Goal: Use online tool/utility: Utilize a website feature to perform a specific function

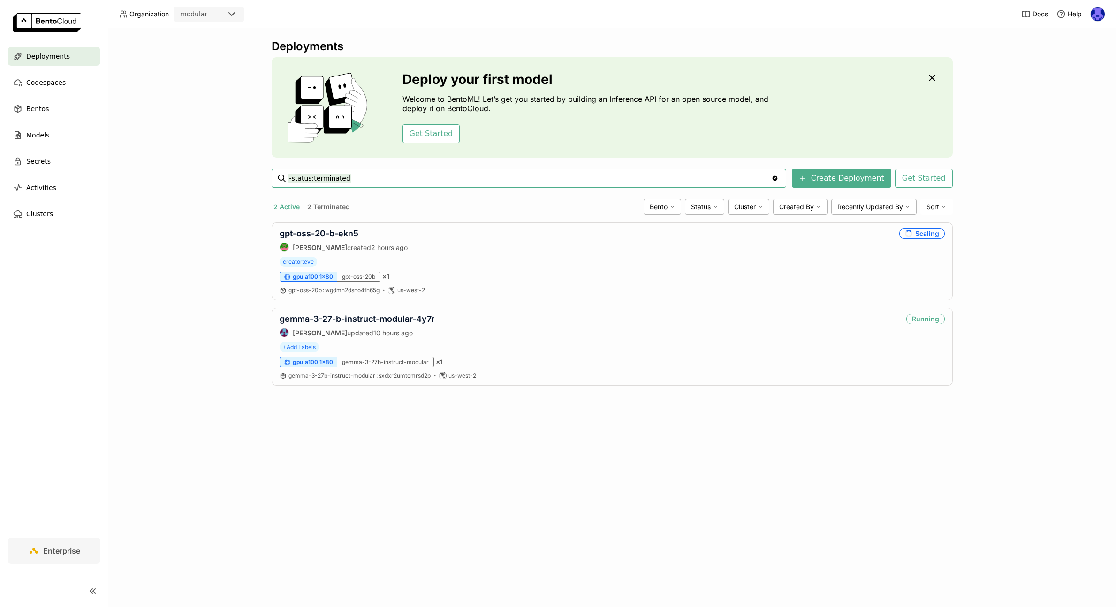
click at [200, 20] on div "modular" at bounding box center [200, 14] width 52 height 13
click at [201, 18] on div "modular" at bounding box center [193, 13] width 27 height 9
click at [60, 83] on span "Codespaces" at bounding box center [45, 82] width 39 height 11
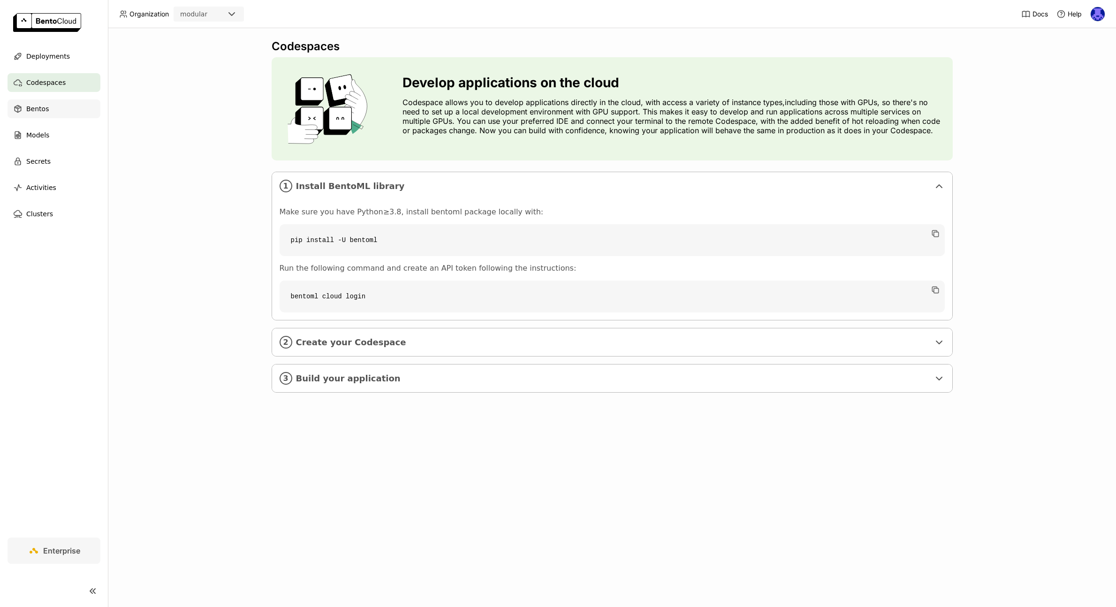
click at [48, 116] on div "Bentos" at bounding box center [54, 108] width 93 height 19
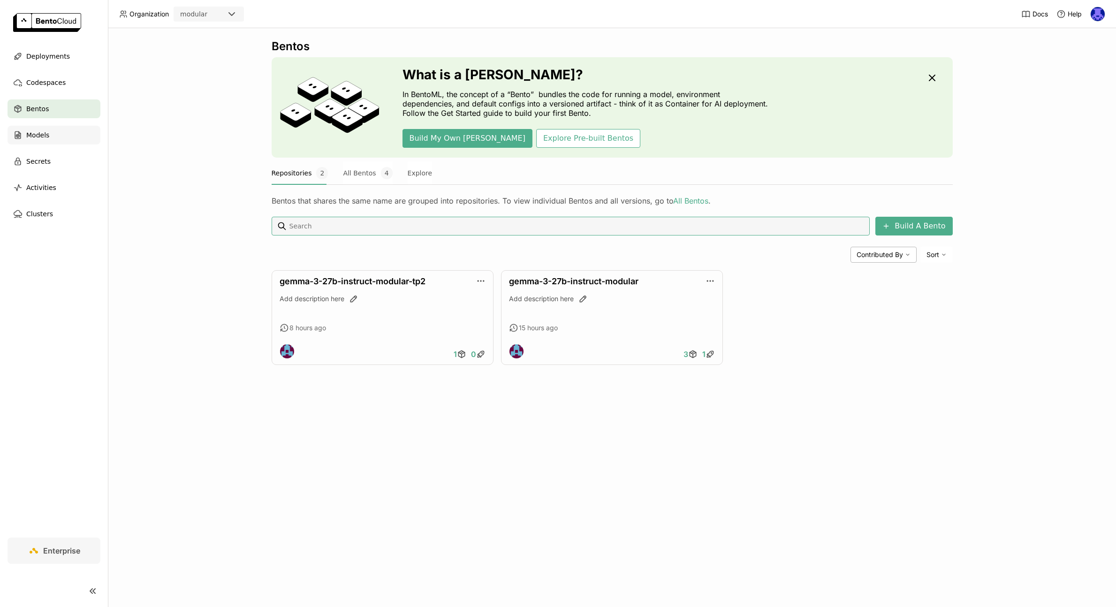
click at [45, 134] on span "Models" at bounding box center [37, 134] width 23 height 11
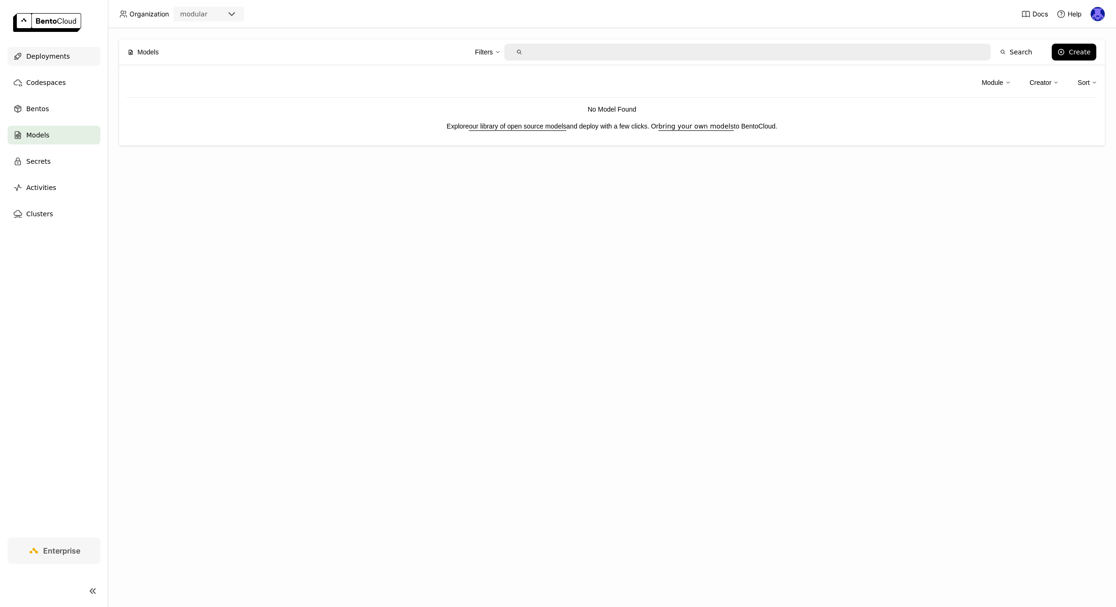
click at [53, 54] on span "Deployments" at bounding box center [48, 56] width 44 height 11
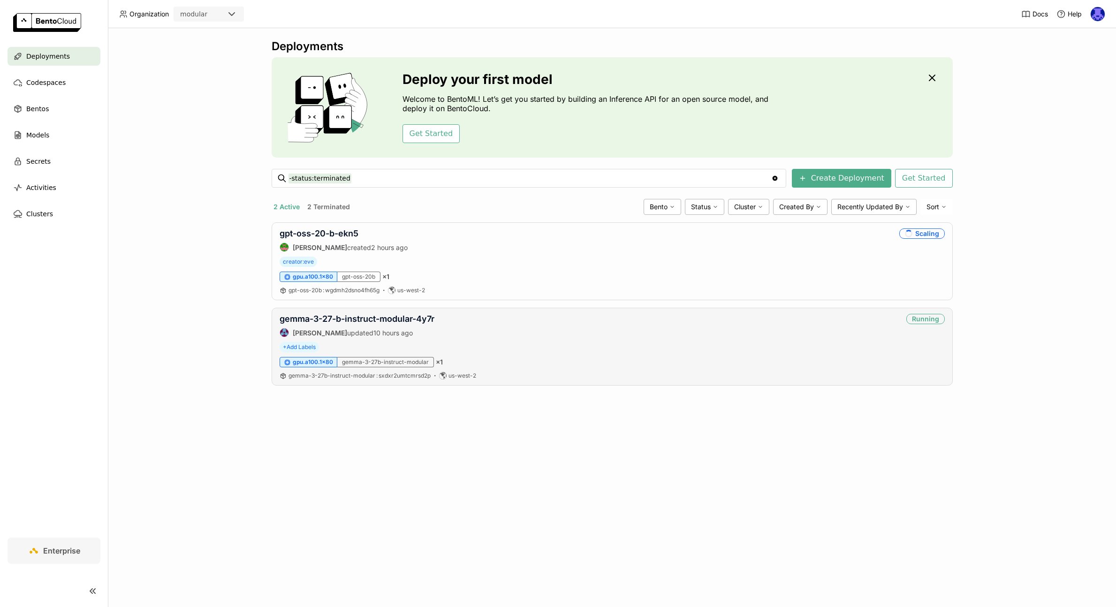
click at [397, 328] on div "[PERSON_NAME] updated 10 hours ago" at bounding box center [357, 332] width 155 height 9
click at [391, 317] on link "gemma-3-27-b-instruct-modular-4y7r" at bounding box center [357, 319] width 155 height 10
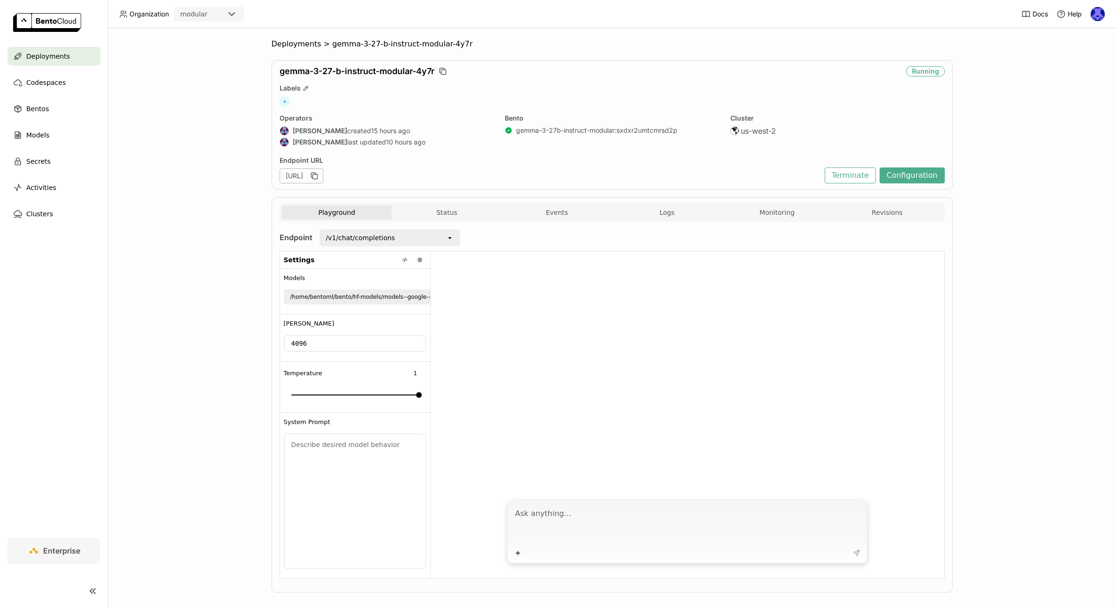
click at [582, 536] on textarea at bounding box center [688, 524] width 346 height 43
type textarea "Hey, what is JAX and how do you use it to serve models"
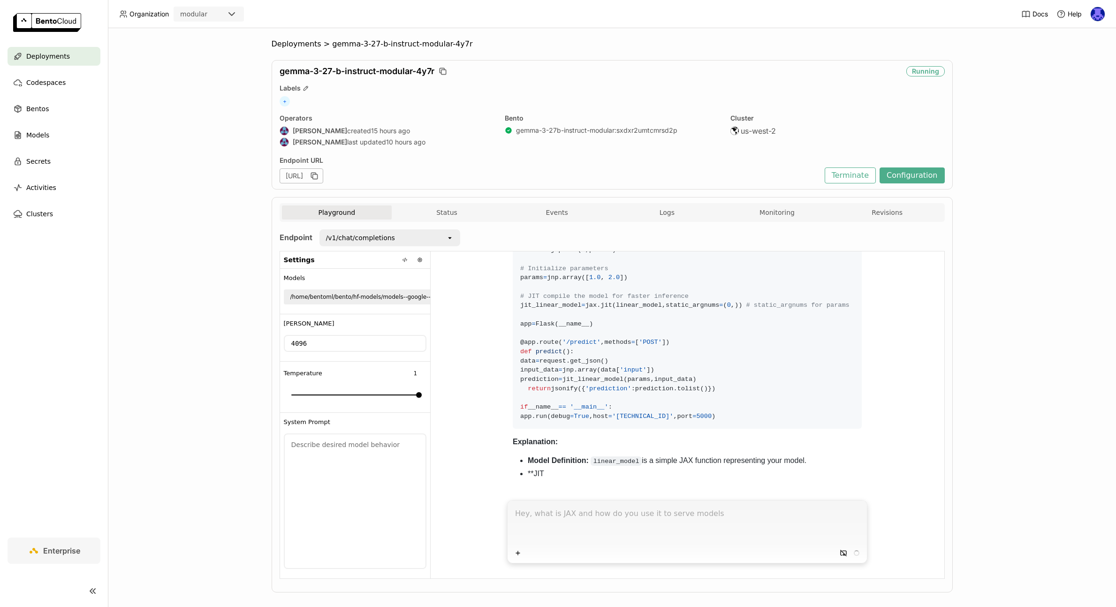
scroll to position [691, 0]
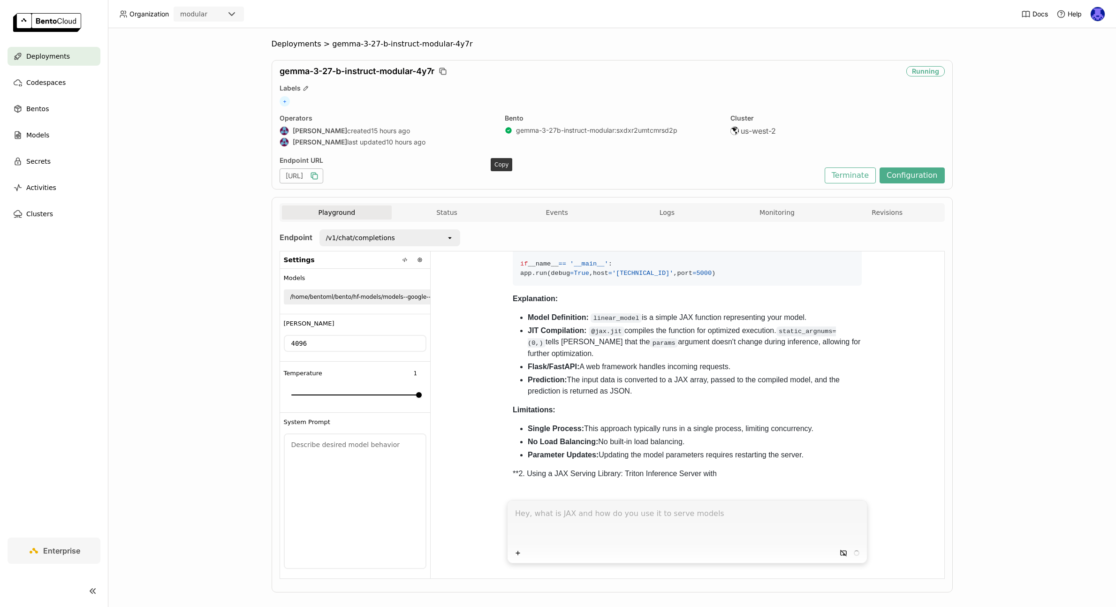
click at [319, 175] on icon "button" at bounding box center [314, 175] width 9 height 9
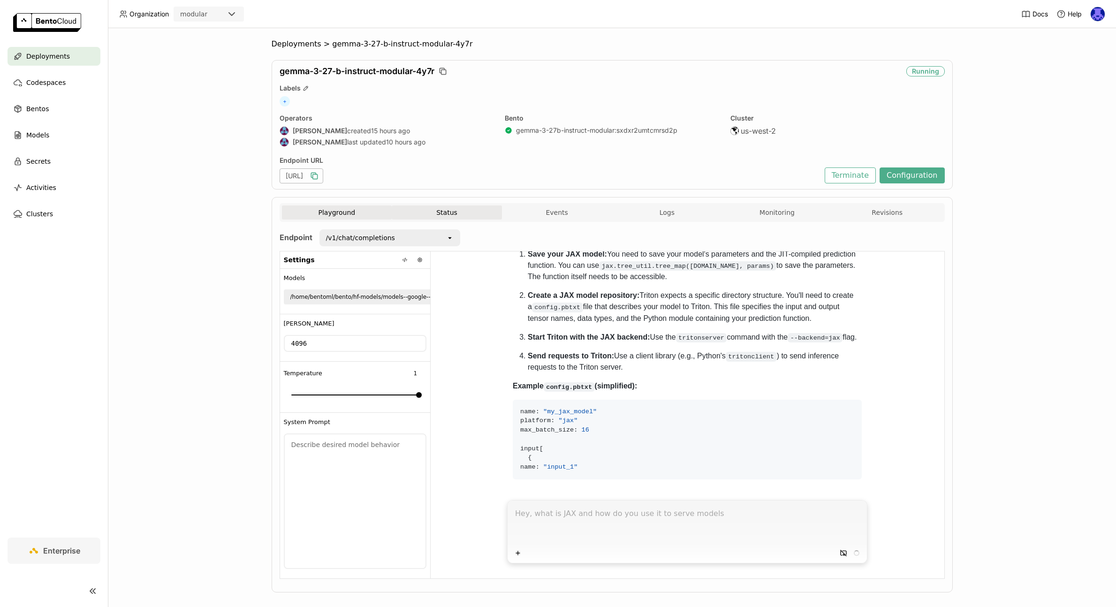
scroll to position [1131, 0]
click at [452, 212] on button "Status" at bounding box center [447, 212] width 110 height 14
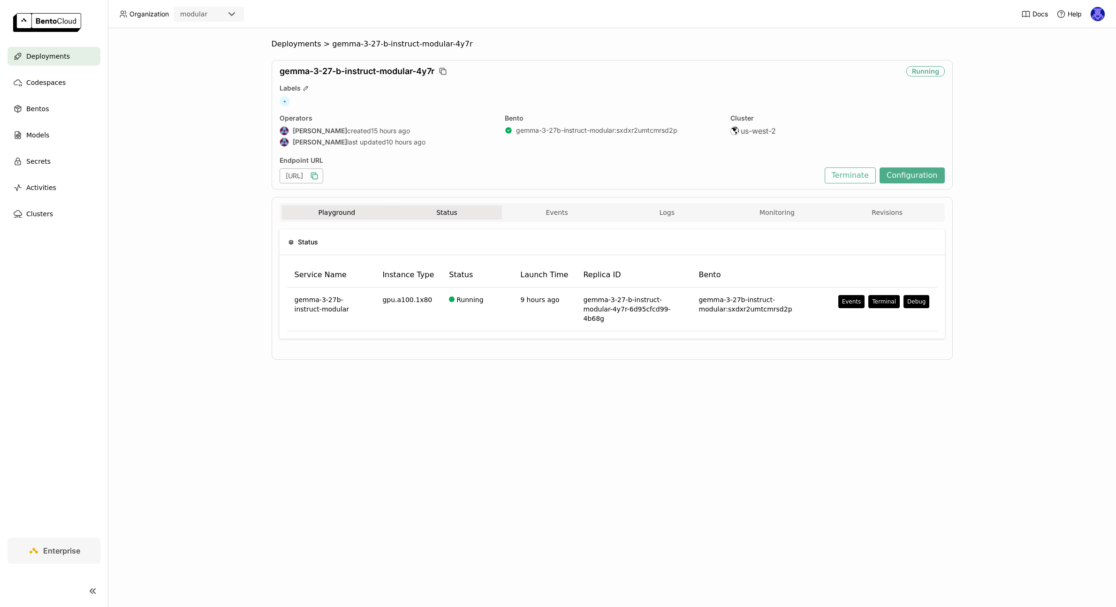
click at [302, 214] on button "Playground" at bounding box center [337, 212] width 110 height 14
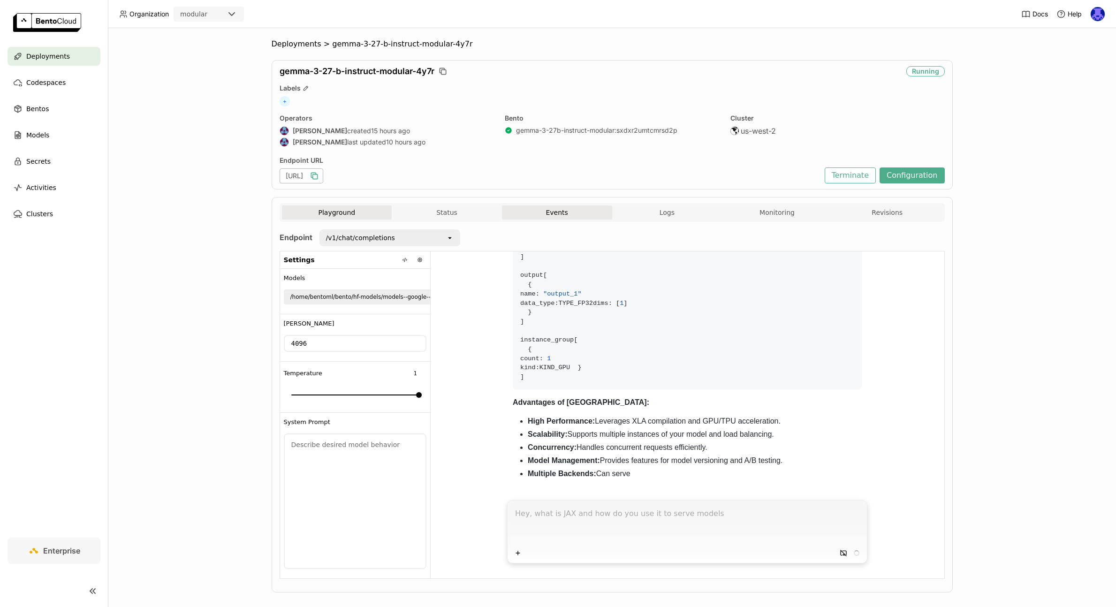
scroll to position [1397, 0]
click at [552, 215] on button "Events" at bounding box center [557, 212] width 110 height 14
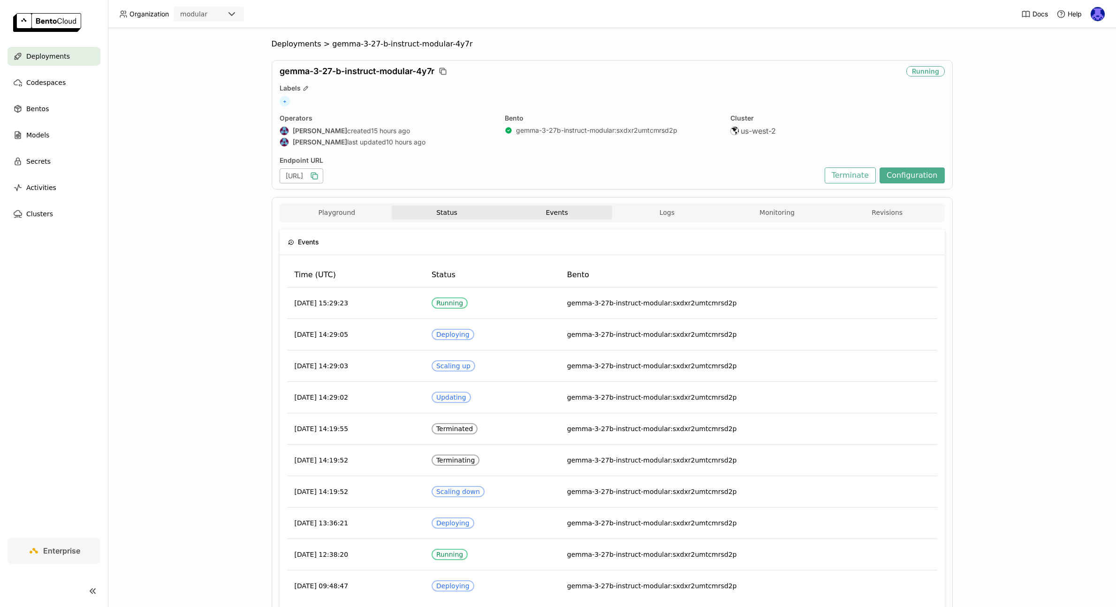
click at [442, 212] on button "Status" at bounding box center [447, 212] width 110 height 14
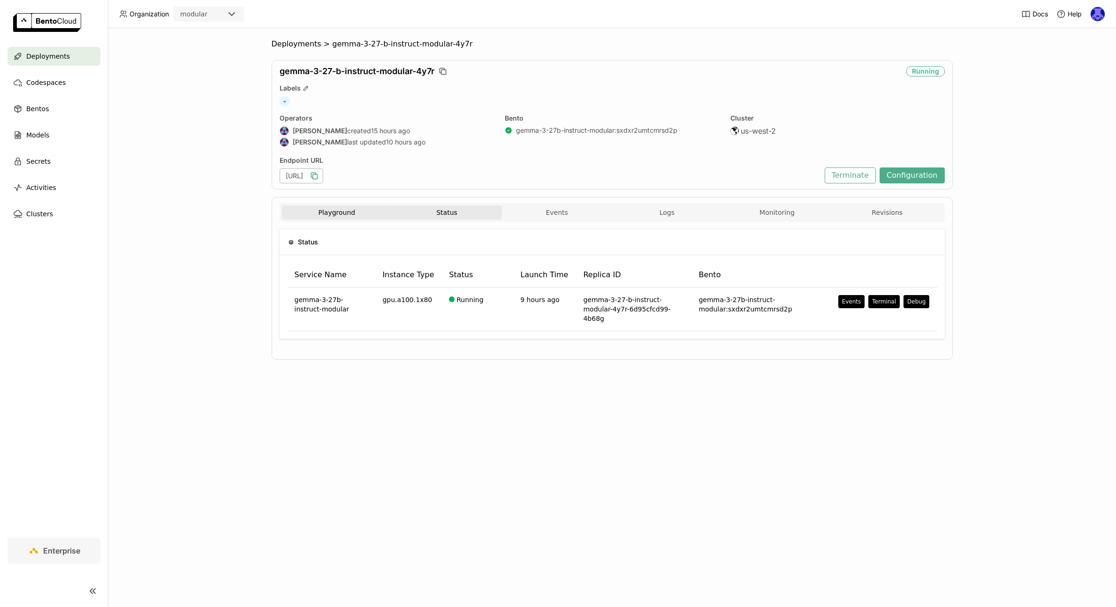
click at [348, 208] on button "Playground" at bounding box center [337, 212] width 110 height 14
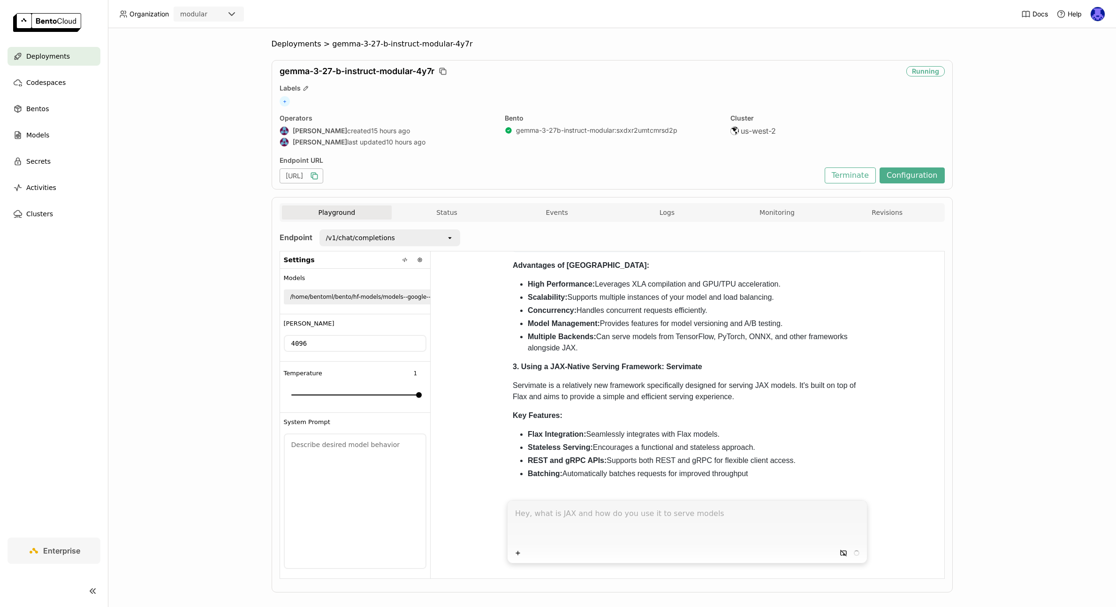
click at [557, 220] on div "Playground Status Events Logs Monitoring Revisions" at bounding box center [612, 213] width 660 height 16
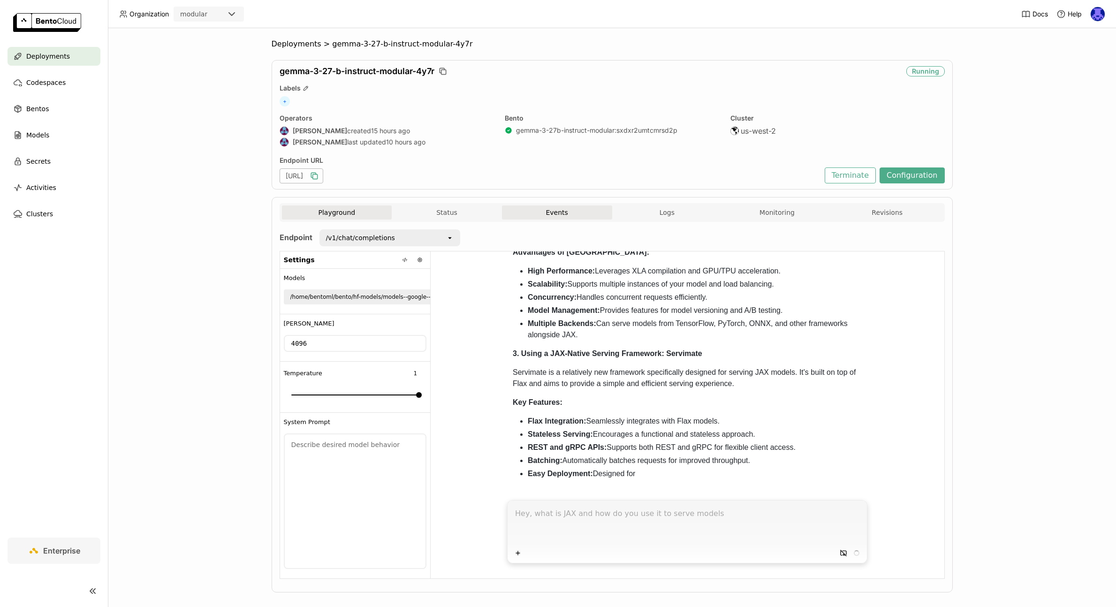
scroll to position [1547, 0]
click at [558, 211] on button "Events" at bounding box center [557, 212] width 110 height 14
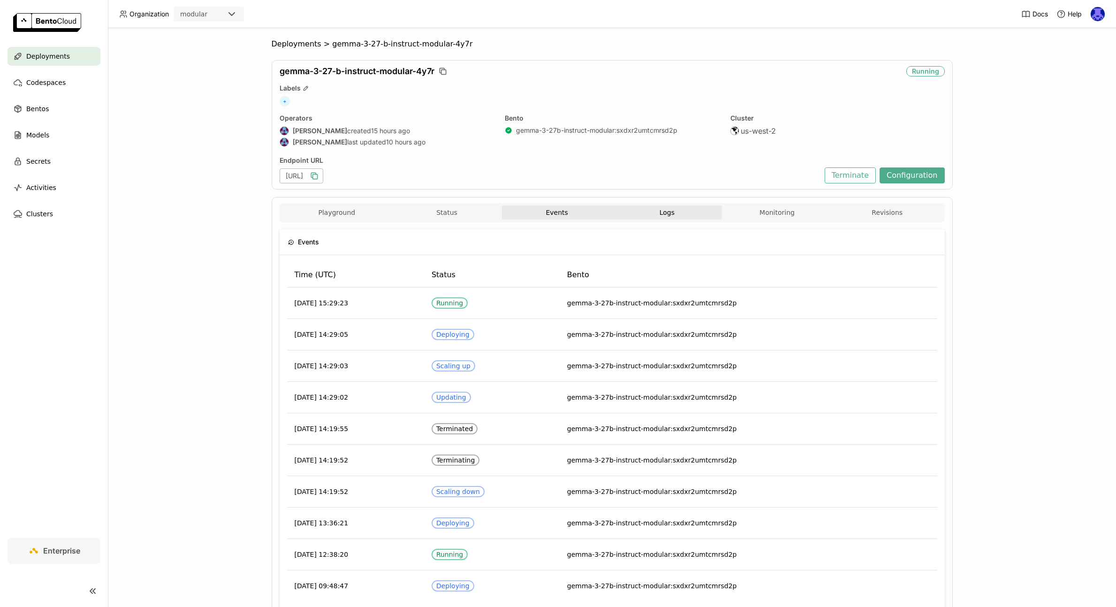
click at [692, 218] on button "Logs" at bounding box center [667, 212] width 110 height 14
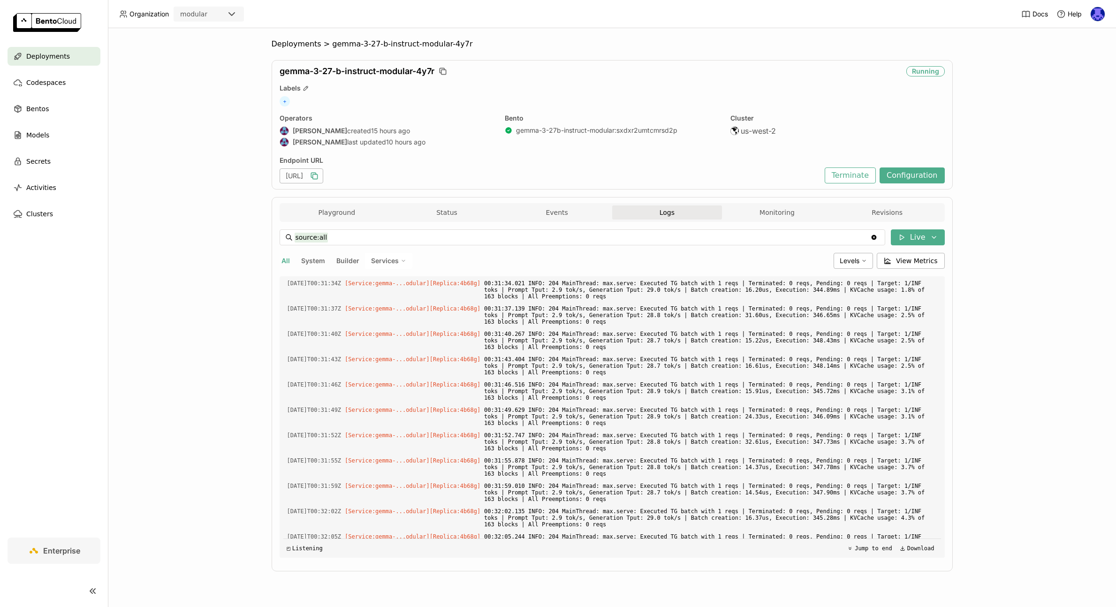
scroll to position [2821, 0]
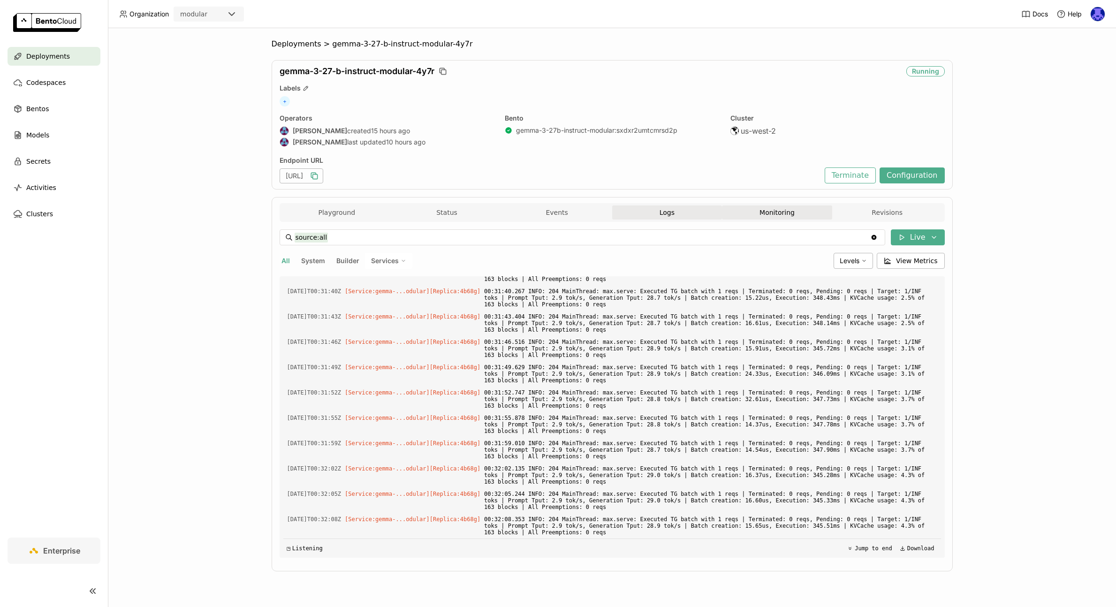
click at [771, 217] on button "Monitoring" at bounding box center [777, 212] width 110 height 14
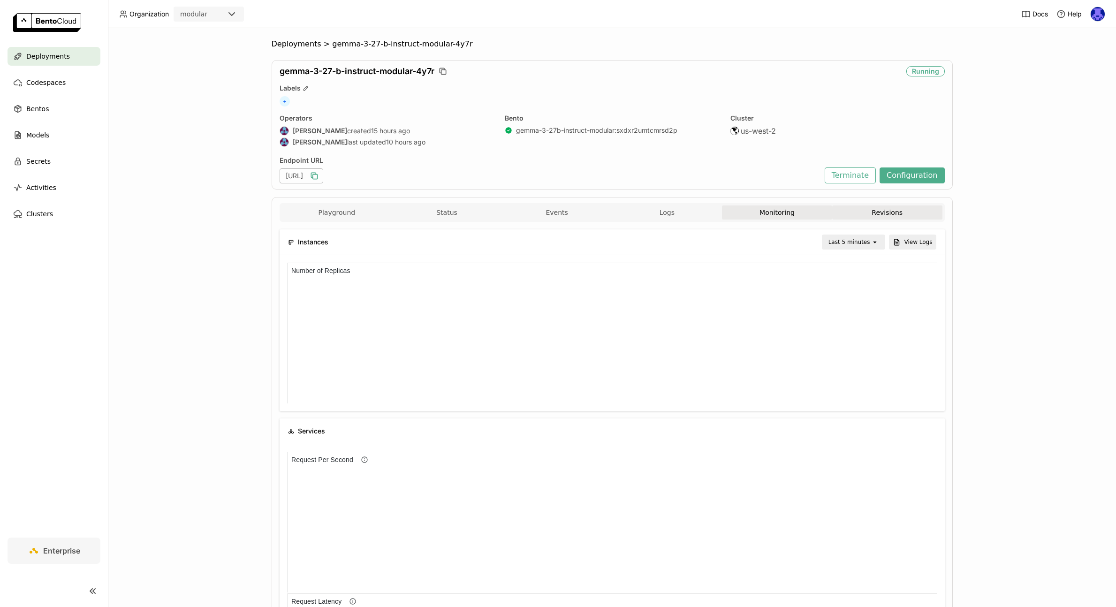
scroll to position [8, 8]
click at [877, 214] on button "Revisions" at bounding box center [887, 212] width 110 height 14
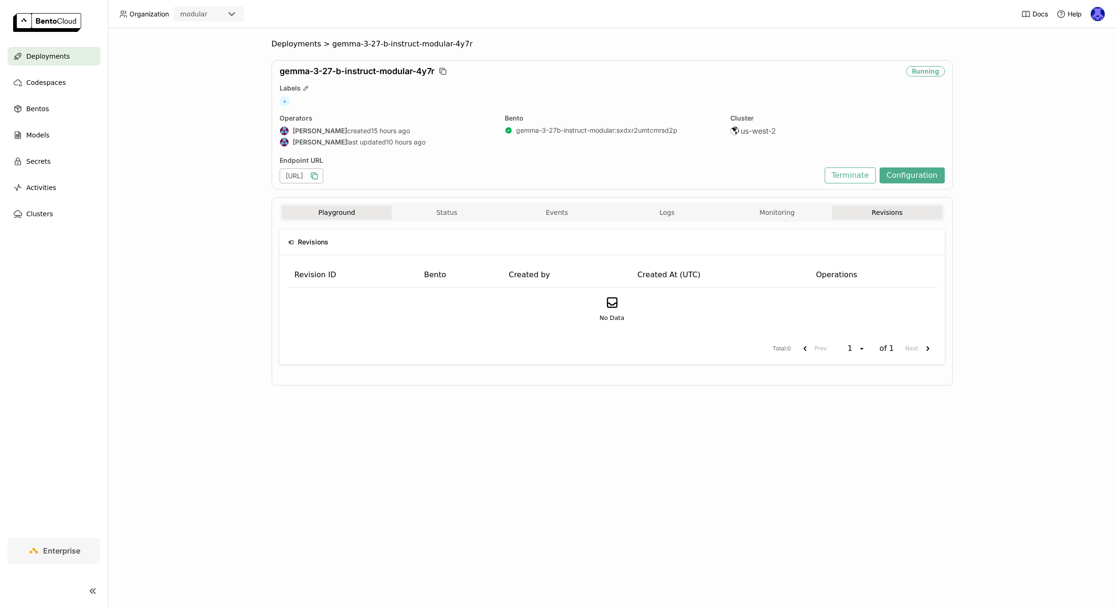
click at [302, 215] on button "Playground" at bounding box center [337, 212] width 110 height 14
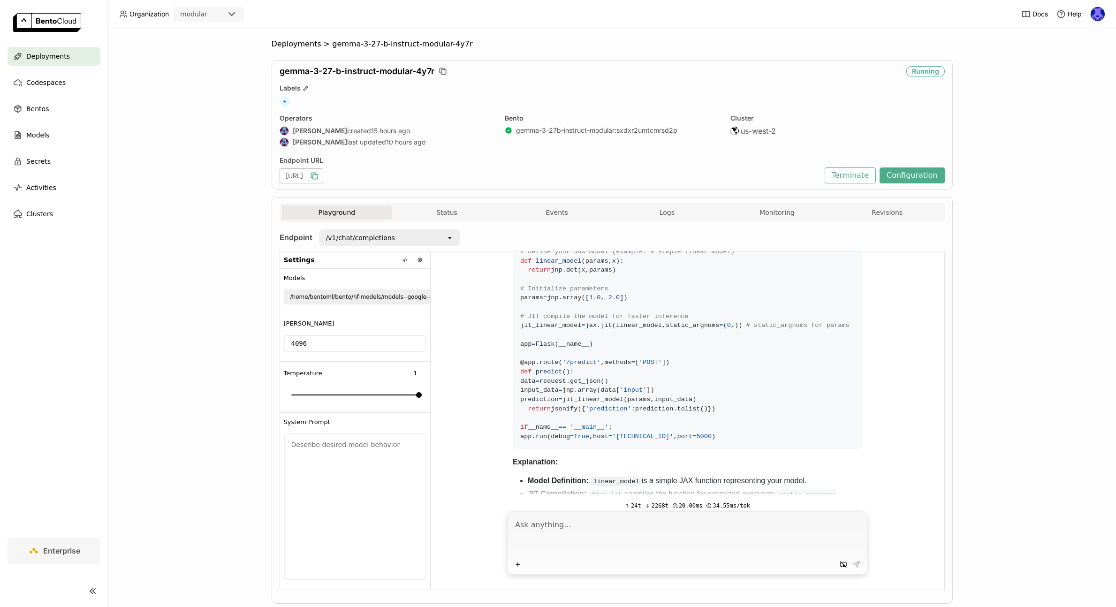
scroll to position [152, 0]
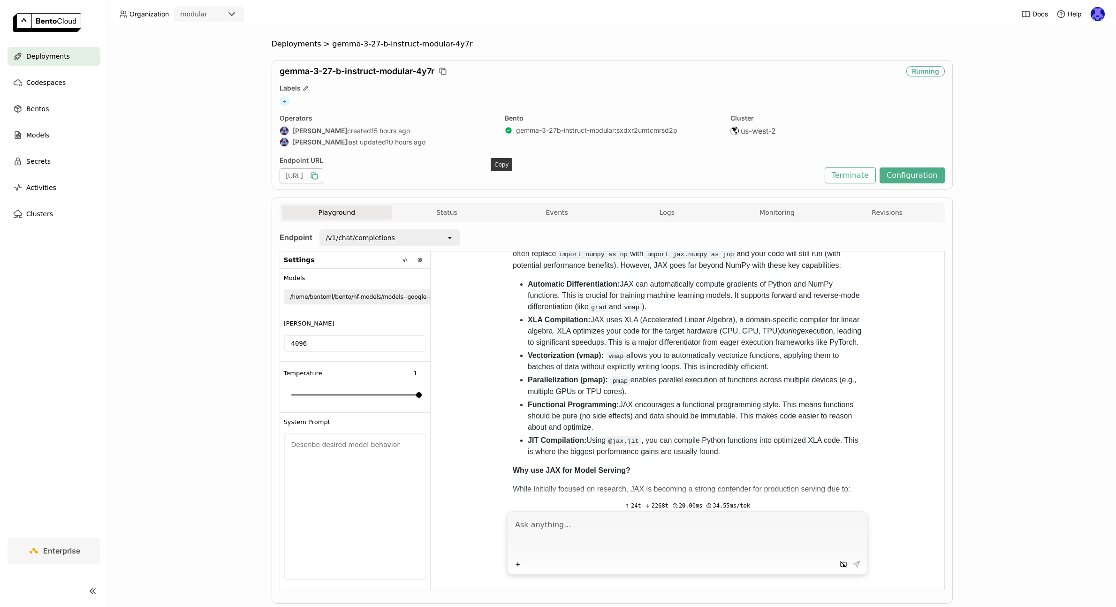
click at [319, 178] on icon "button" at bounding box center [314, 175] width 9 height 9
drag, startPoint x: 409, startPoint y: 175, endPoint x: 560, endPoint y: 176, distance: 151.0
click at [560, 176] on div "[URL]" at bounding box center [550, 175] width 540 height 15
click at [319, 177] on icon "button" at bounding box center [314, 175] width 9 height 9
click at [402, 258] on icon at bounding box center [405, 260] width 6 height 6
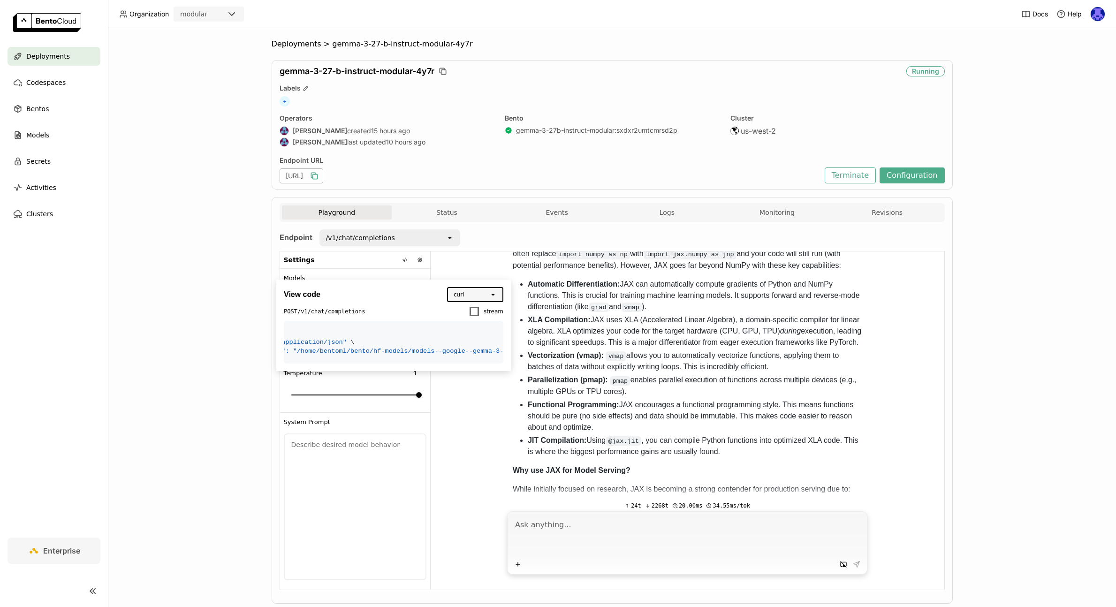
scroll to position [0, 0]
drag, startPoint x: 464, startPoint y: 330, endPoint x: 255, endPoint y: 339, distance: 208.9
click at [255, 339] on div "Organization modular Docs Help Deployments Codespaces Bentos Models Secrets Act…" at bounding box center [558, 303] width 1116 height 607
click at [378, 363] on code "curl [URL] \ -H "Content-Type: application/json" \ -d @- << 'EOF' { "model": "/…" at bounding box center [393, 342] width 219 height 43
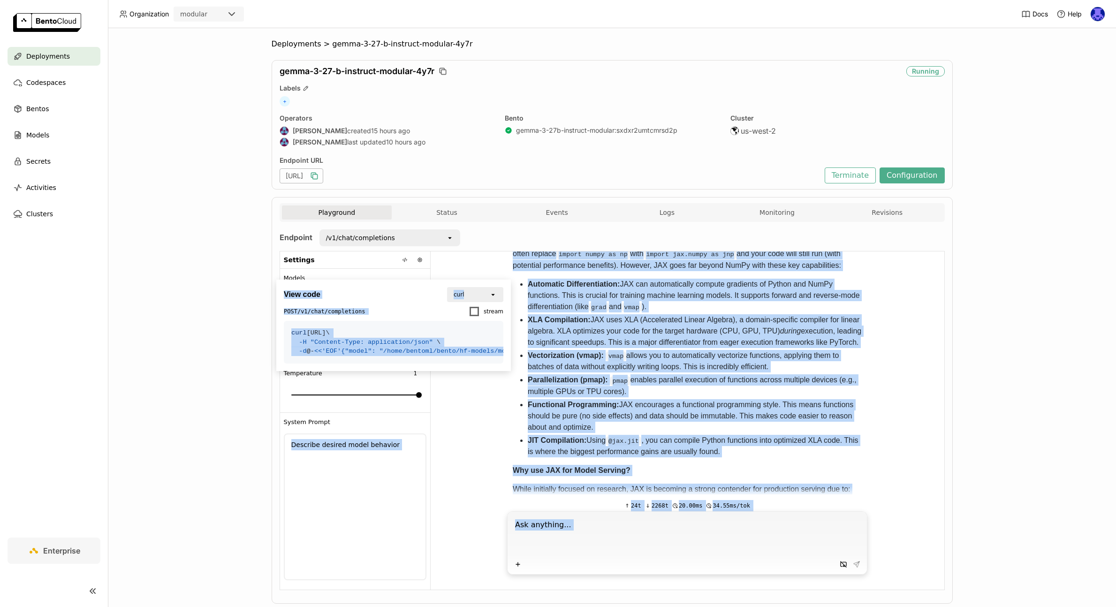
drag, startPoint x: 379, startPoint y: 442, endPoint x: 192, endPoint y: 431, distance: 187.9
click at [192, 431] on div "Organization modular Docs Help Deployments Codespaces Bentos Models Secrets Act…" at bounding box center [558, 303] width 1116 height 607
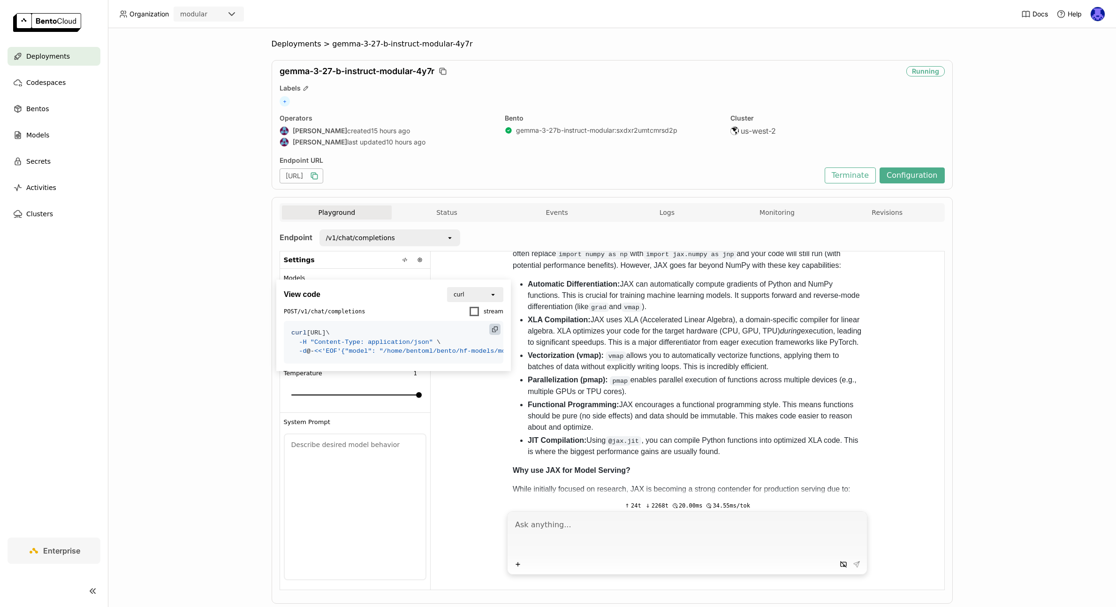
click at [361, 363] on code "curl [URL] \ -H "Content-Type: application/json" \ -d @- << 'EOF' { "model": "/…" at bounding box center [393, 342] width 219 height 43
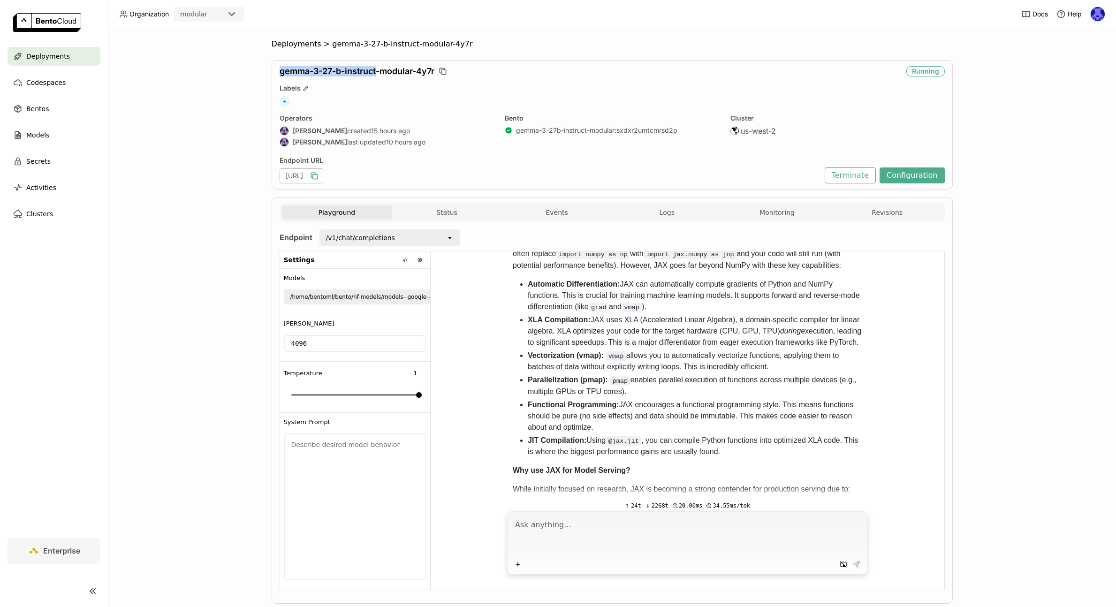
drag, startPoint x: 278, startPoint y: 69, endPoint x: 375, endPoint y: 75, distance: 97.2
click at [375, 75] on span "gemma-3-27-b-instruct-modular-4y7r" at bounding box center [357, 71] width 155 height 10
copy span "gemma-3-27-b-instruct"
click at [402, 258] on icon at bounding box center [405, 260] width 6 height 6
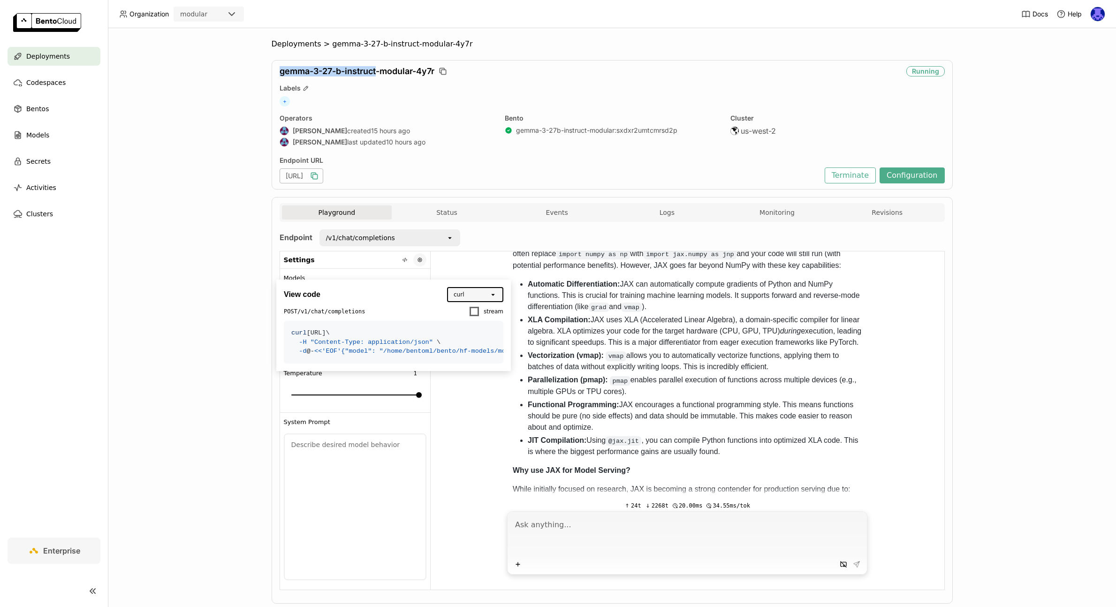
click at [417, 265] on button at bounding box center [419, 259] width 13 height 13
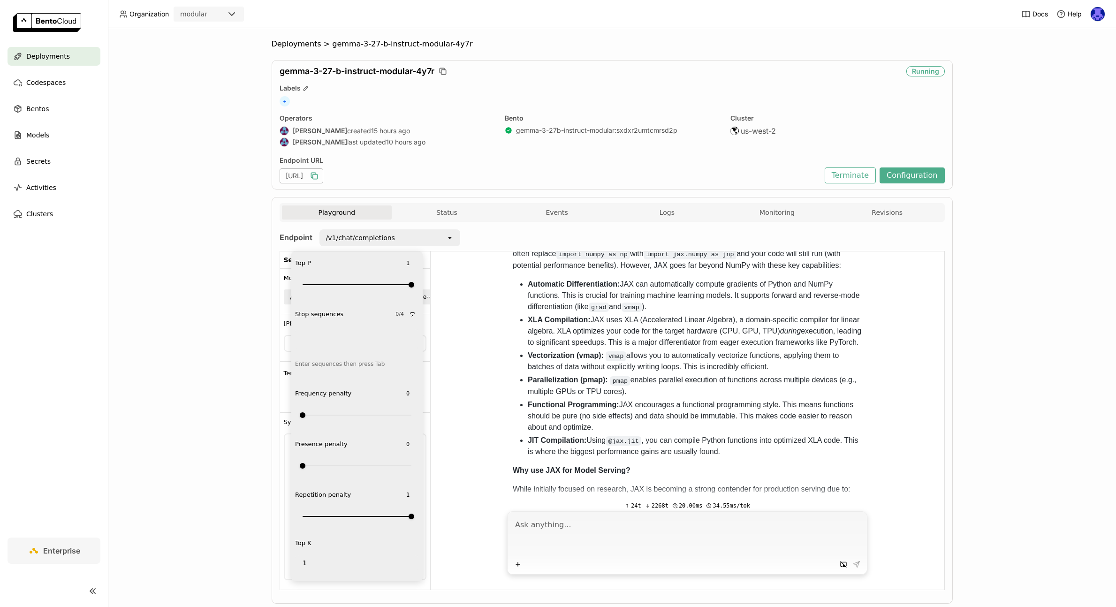
click at [473, 296] on div "Hey, what is JAX and how do you use it to serve models JAX: A Deep Dive JAX (Ju…" at bounding box center [688, 372] width 514 height 243
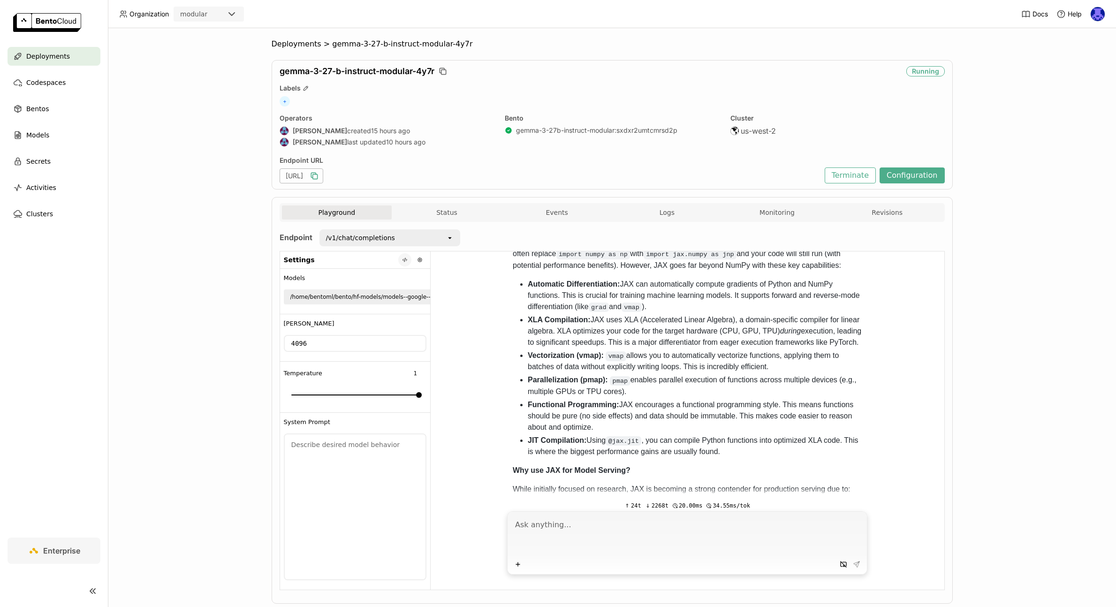
click at [402, 259] on icon at bounding box center [405, 260] width 6 height 6
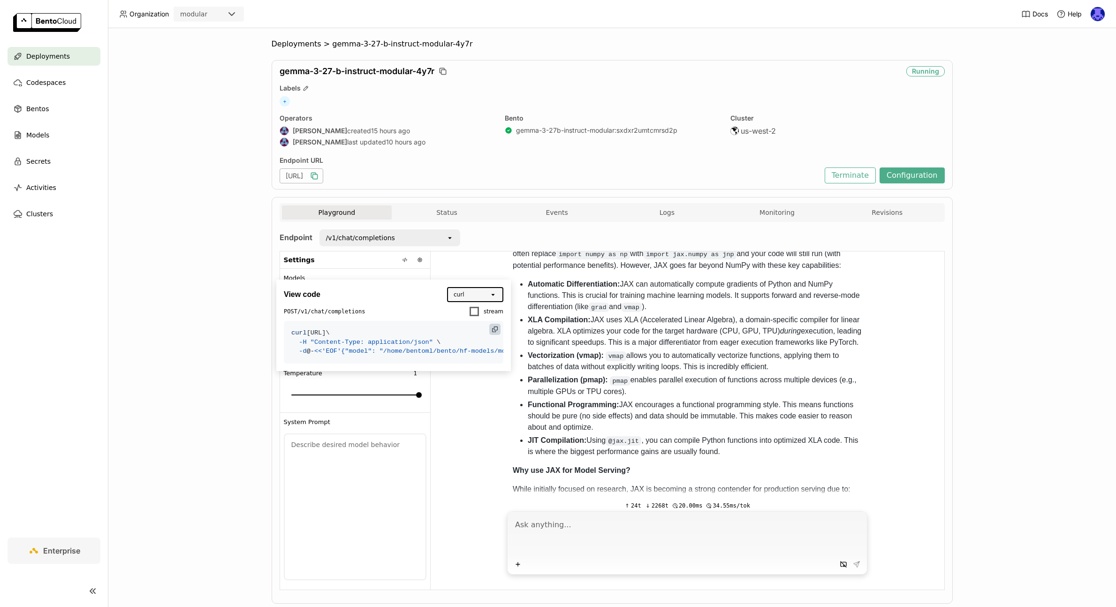
drag, startPoint x: 390, startPoint y: 331, endPoint x: 313, endPoint y: 332, distance: 76.9
click at [232, 325] on div "Organization modular Docs Help Deployments Codespaces Bentos Models Secrets Act…" at bounding box center [558, 303] width 1116 height 607
click at [330, 335] on span "curl [URL] \" at bounding box center [310, 332] width 38 height 7
drag, startPoint x: 339, startPoint y: 369, endPoint x: 310, endPoint y: 372, distance: 29.3
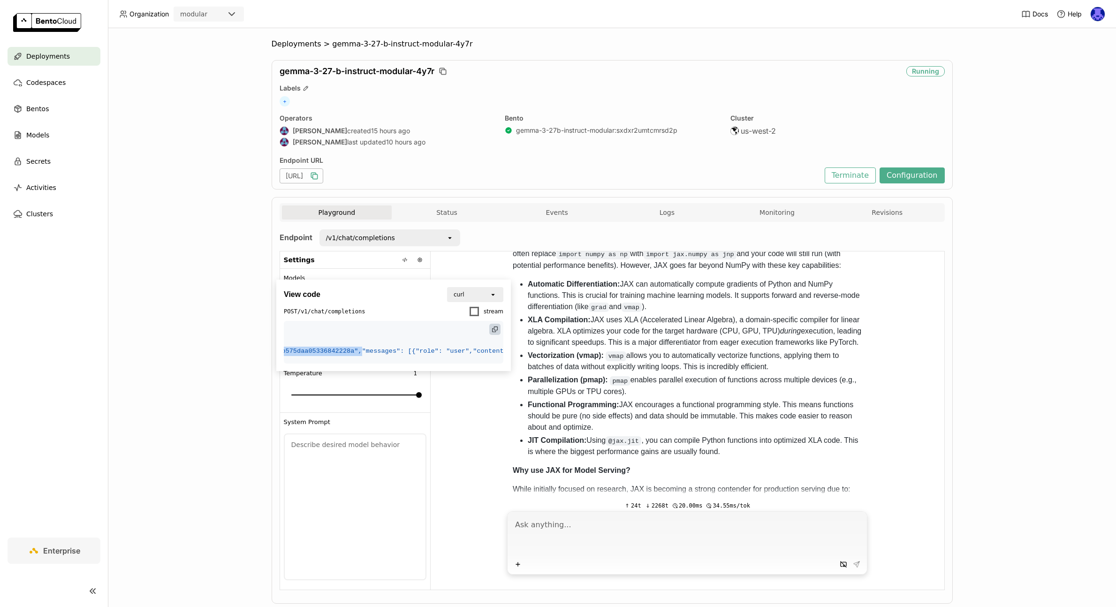
click at [310, 355] on span ""model": "/home/bentoml/bento/hf-models/models--google--gemma-3-27b-it/snapshot…" at bounding box center [126, 351] width 470 height 7
copy span "/home/bentoml/bento/hf-models/models--google--gemma-3-27b-it/snapshots/005ad340…"
click at [331, 363] on code "curl [URL] \ -H "Content-Type: application/json" \ -d @- << 'EOF' { "model": "/…" at bounding box center [393, 342] width 219 height 43
drag, startPoint x: 218, startPoint y: 359, endPoint x: 332, endPoint y: 380, distance: 115.9
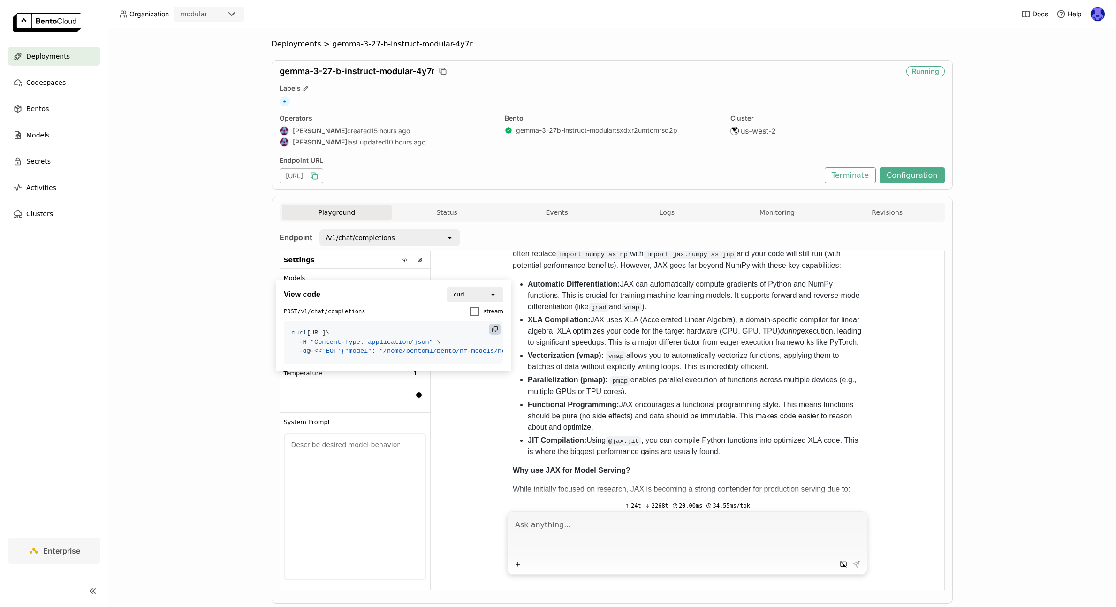
click at [332, 363] on code "curl [URL] \ -H "Content-Type: application/json" \ -d @- << 'EOF' { "model": "/…" at bounding box center [393, 342] width 219 height 43
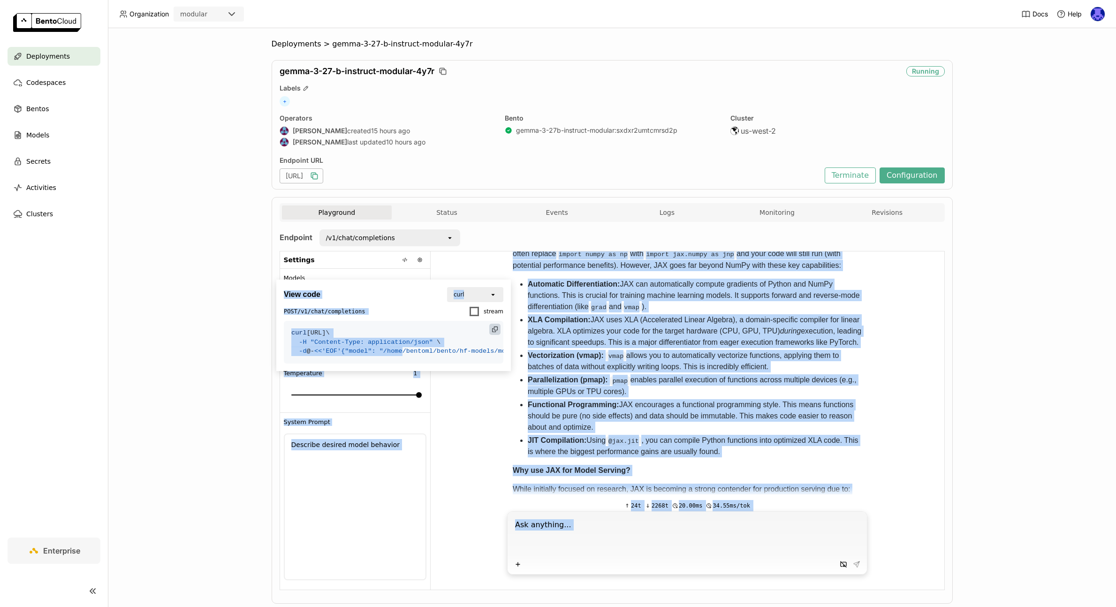
drag, startPoint x: 350, startPoint y: 370, endPoint x: 421, endPoint y: 378, distance: 71.2
click at [421, 363] on code "curl [URL] \ -H "Content-Type: application/json" \ -d @- << 'EOF' { "model": "/…" at bounding box center [393, 342] width 219 height 43
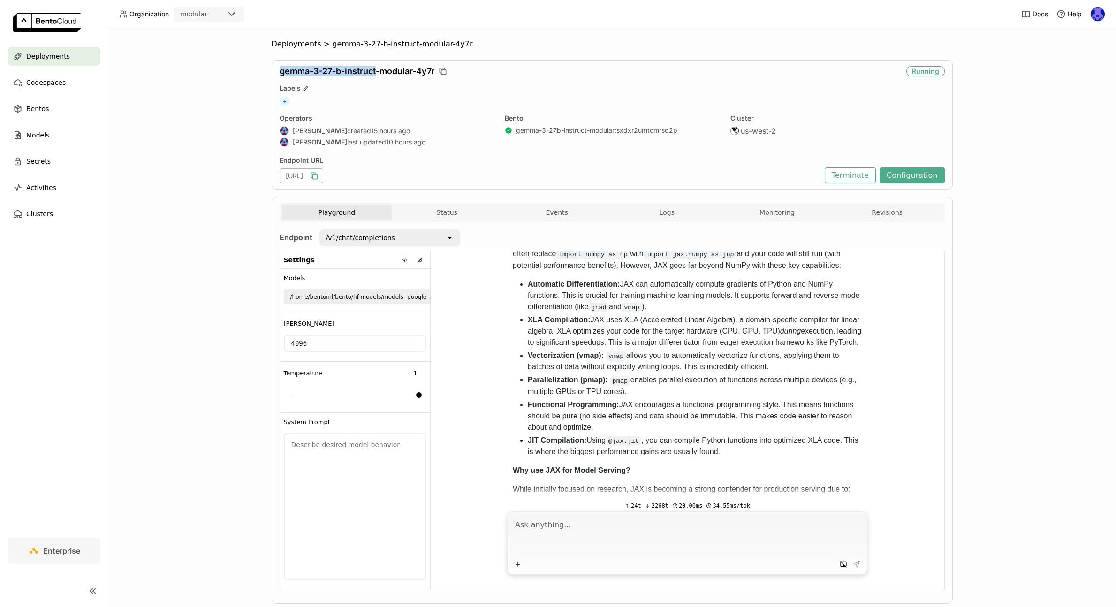
drag, startPoint x: 273, startPoint y: 71, endPoint x: 373, endPoint y: 71, distance: 99.4
click at [373, 71] on div "gemma-3-27-b-instruct-modular-4y7r Running Labels + Operators [PERSON_NAME] cre…" at bounding box center [612, 124] width 681 height 129
copy span "gemma-3-27-b-instruct"
click at [319, 176] on icon "button" at bounding box center [314, 175] width 9 height 9
click at [213, 380] on div "Deployments > gemma-3-27-b-instruct-modular-4y7r gemma-3-27-b-instruct-modular-…" at bounding box center [612, 317] width 1008 height 579
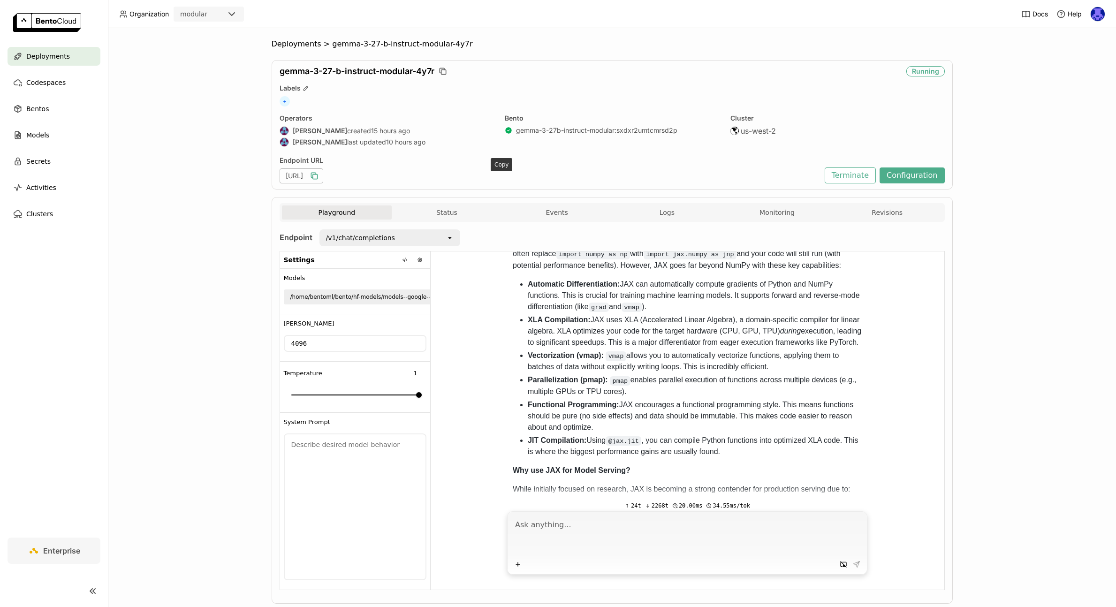
click at [319, 175] on icon "button" at bounding box center [314, 175] width 9 height 9
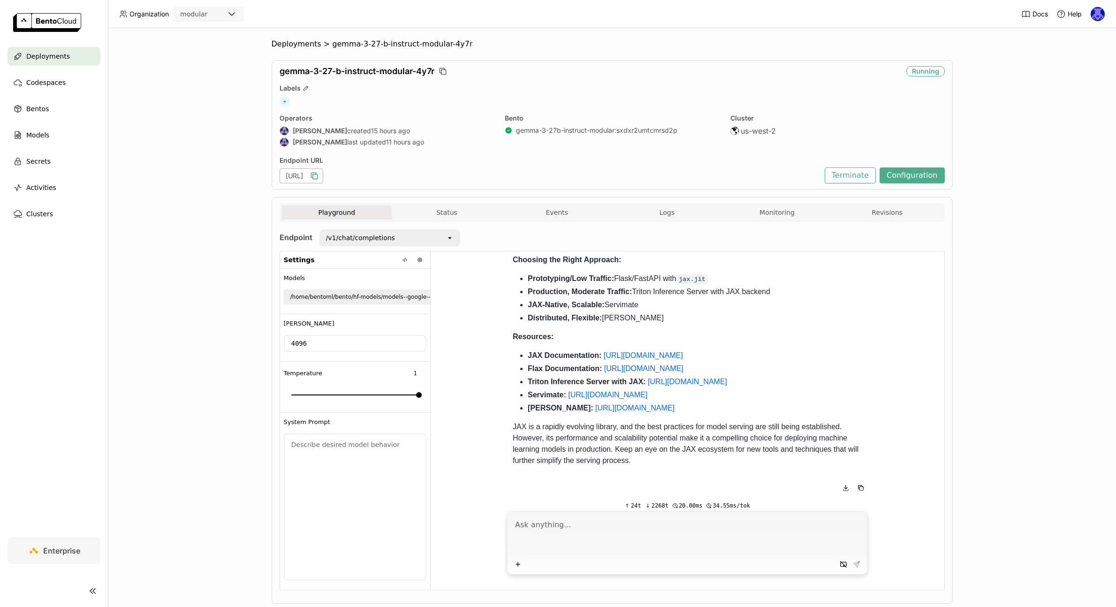
scroll to position [2012, 0]
